Goal: Complete application form

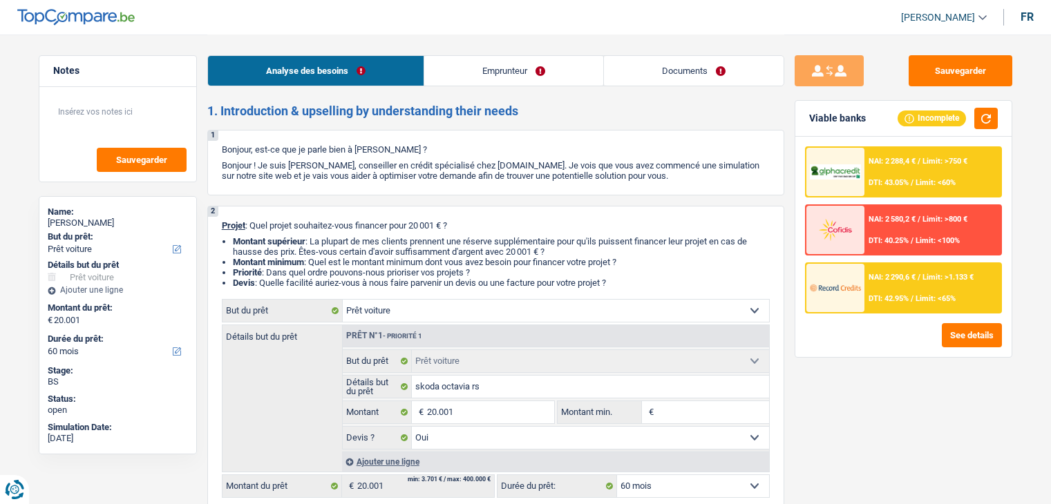
select select "car"
select select "60"
select select "car"
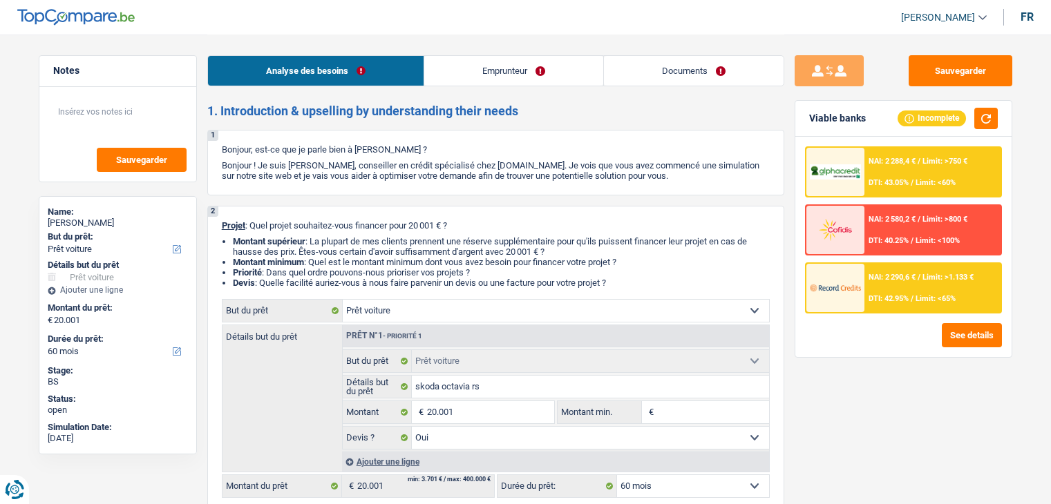
select select "yes"
select select "60"
select select "privateEmployee"
select select "alimony"
select select "netSalary"
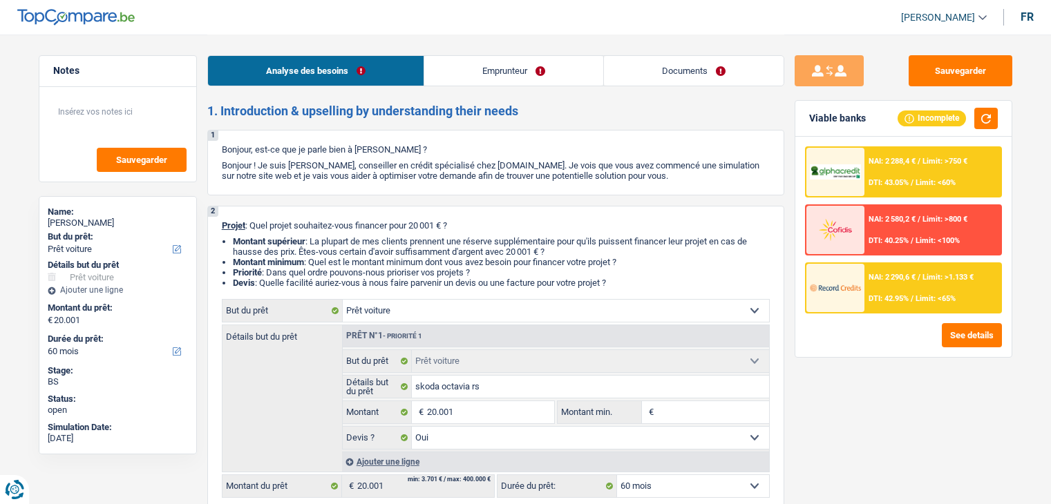
select select "familyAllowances"
select select "mealVouchers"
select select "ownerWithMortgage"
select select "mortgage"
select select "360"
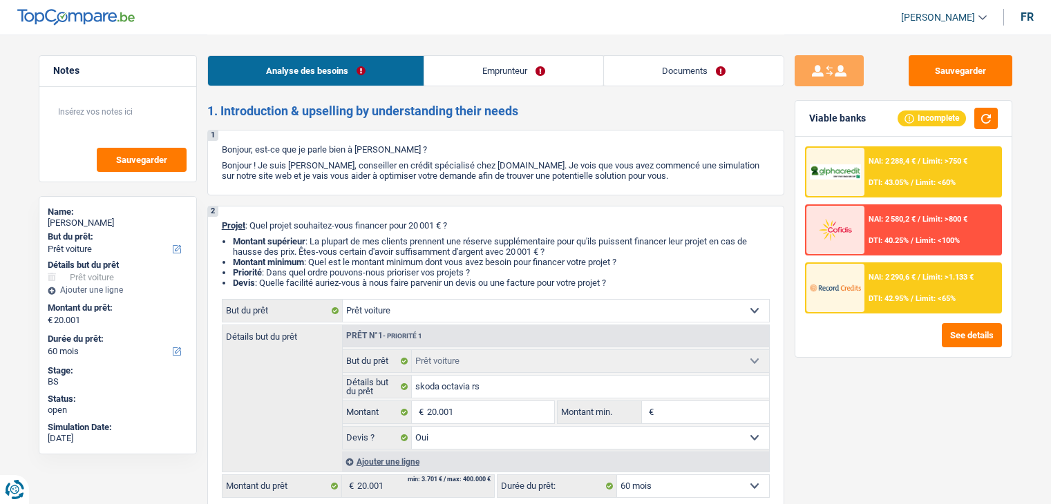
select select "car"
select select "yes"
select select "60"
click at [83, 110] on textarea at bounding box center [117, 117] width 137 height 41
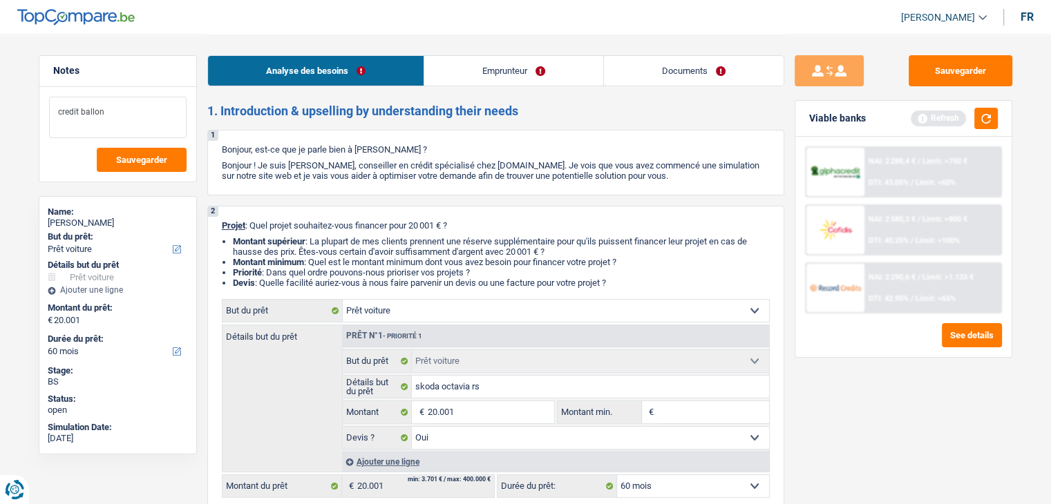
type textarea "credit ballon"
click at [152, 160] on span "Sauvegarder" at bounding box center [141, 159] width 51 height 9
click at [131, 157] on span "Sauvegarder" at bounding box center [141, 159] width 51 height 9
click at [952, 70] on button "Sauvegarder" at bounding box center [960, 70] width 104 height 31
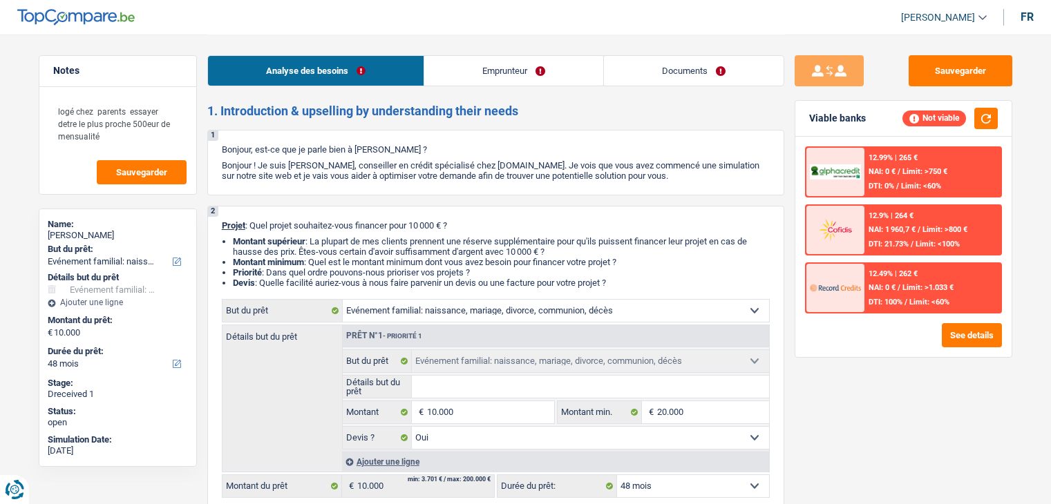
select select "familyEvent"
select select "48"
select select "familyEvent"
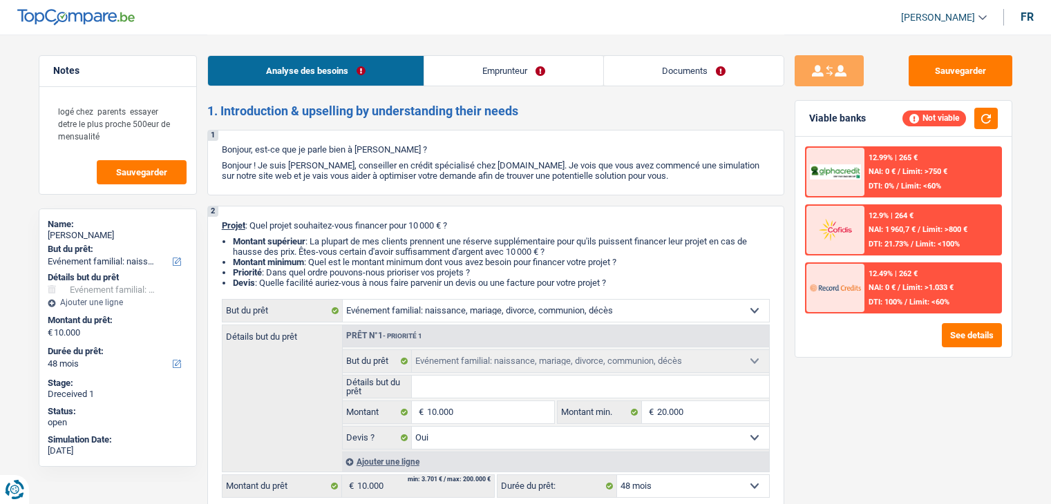
select select "yes"
select select "48"
select select "independent"
select select "netSalary"
select select "liveWithParents"
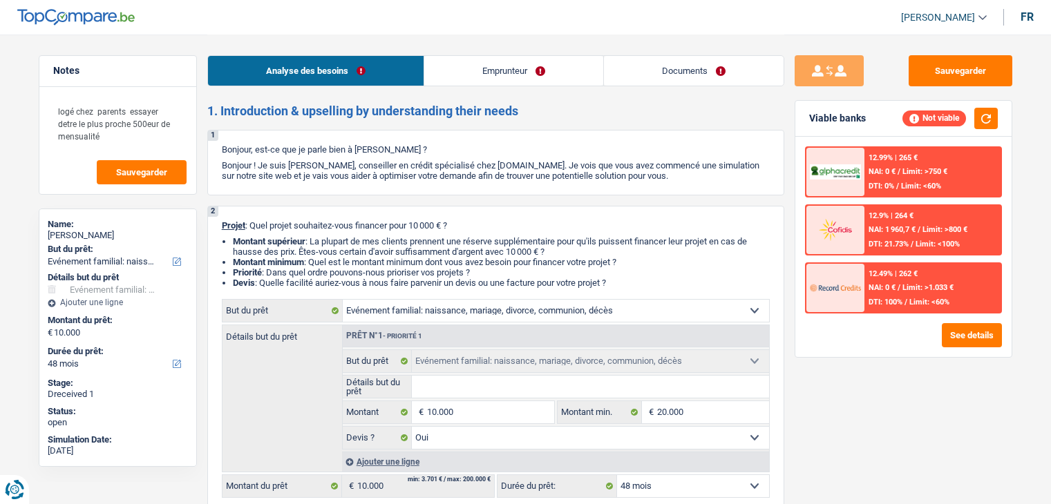
select select "cardOrCredit"
select select "familyEvent"
select select "yes"
select select "48"
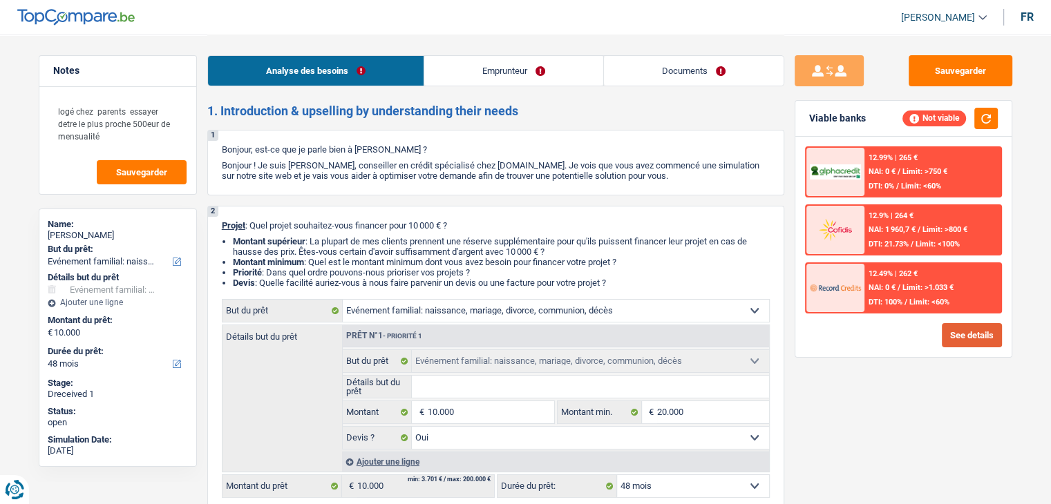
click at [974, 341] on button "See details" at bounding box center [971, 335] width 60 height 24
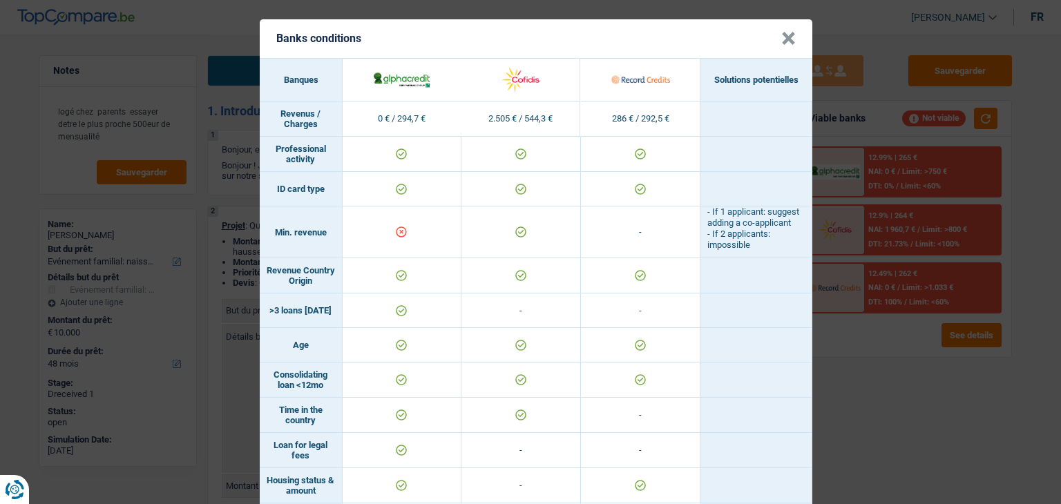
click at [889, 370] on div "Banks conditions × Banques Solutions potentielles Revenus / Charges 0 € / 294,7…" at bounding box center [530, 252] width 1061 height 504
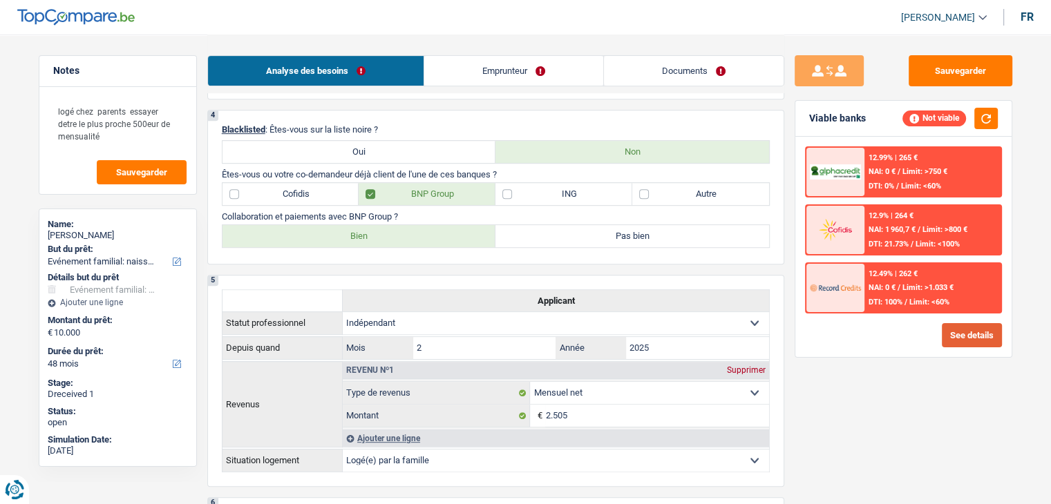
scroll to position [605, 0]
